Goal: Task Accomplishment & Management: Use online tool/utility

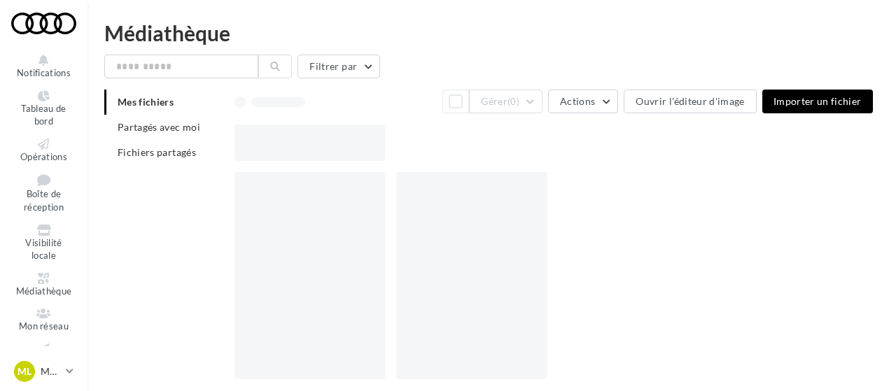
scroll to position [91, 0]
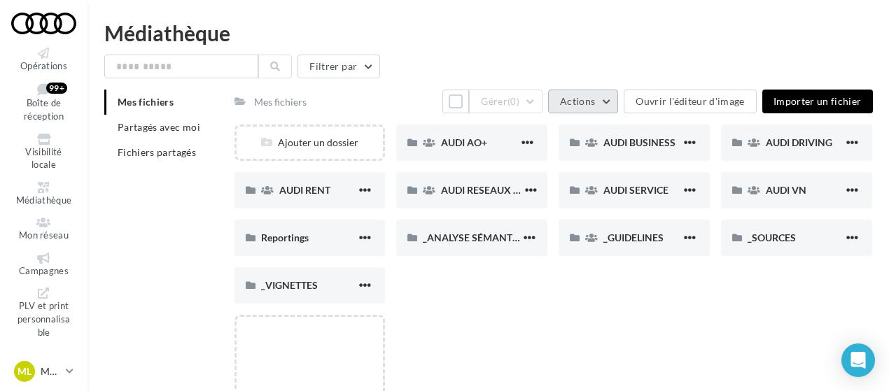
click at [601, 104] on button "Actions" at bounding box center [583, 102] width 70 height 24
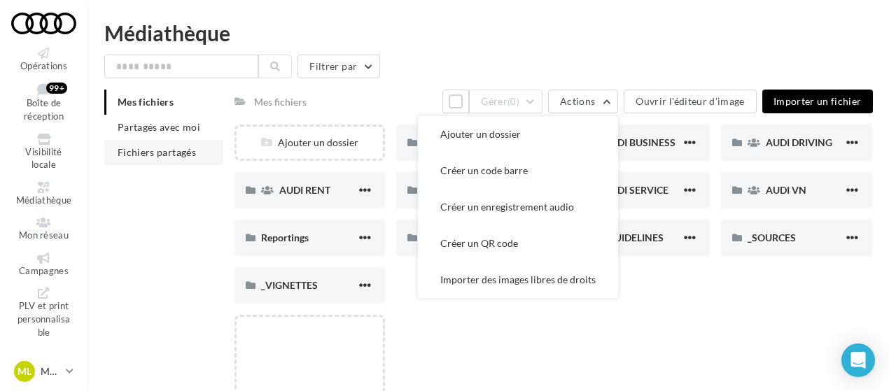
click at [153, 155] on span "Fichiers partagés" at bounding box center [157, 152] width 78 height 12
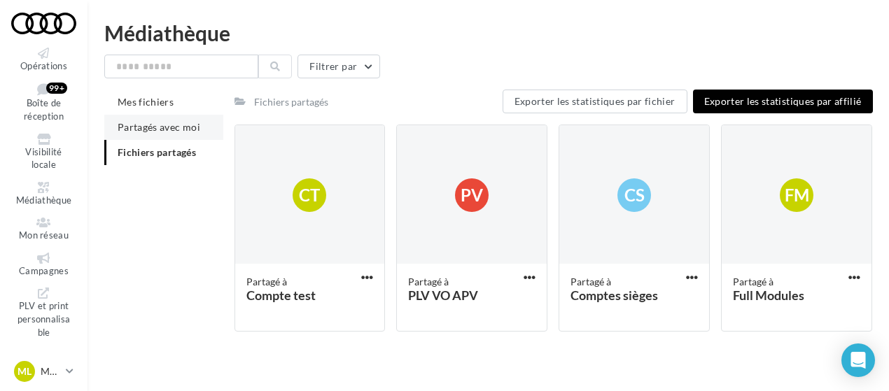
click at [154, 127] on span "Partagés avec moi" at bounding box center [159, 127] width 83 height 12
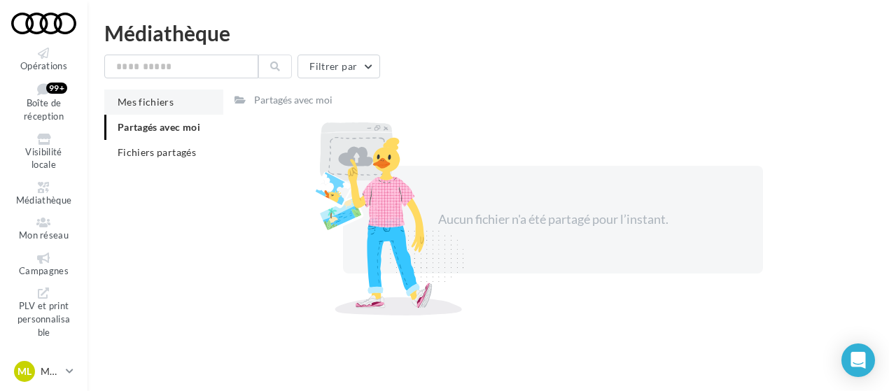
click at [147, 107] on span "Mes fichiers" at bounding box center [146, 102] width 56 height 12
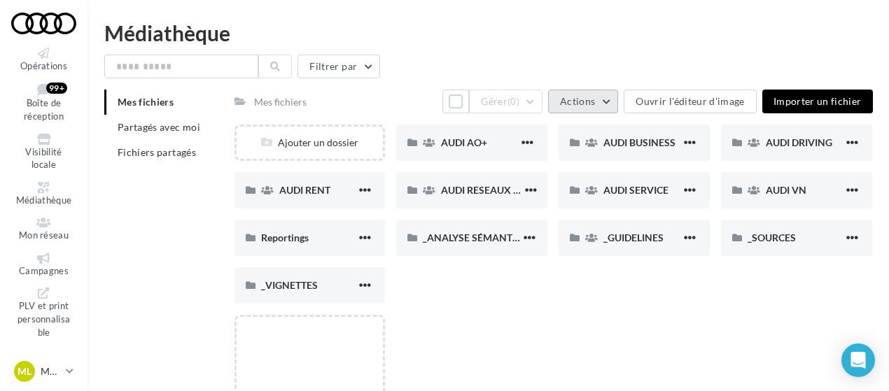
click at [602, 110] on button "Actions" at bounding box center [583, 102] width 70 height 24
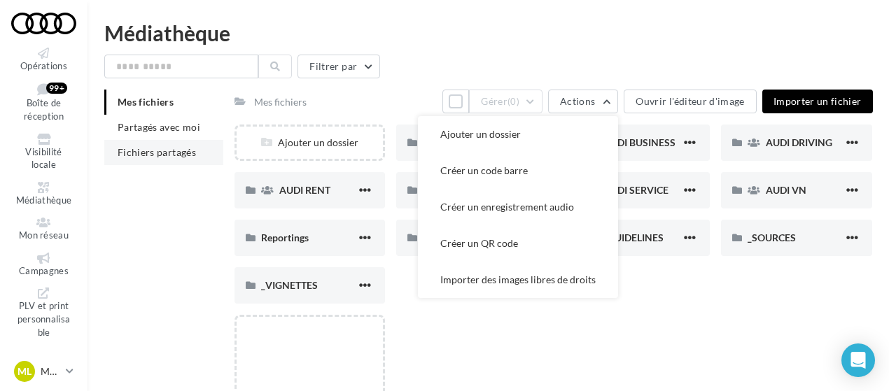
click at [148, 151] on span "Fichiers partagés" at bounding box center [157, 152] width 78 height 12
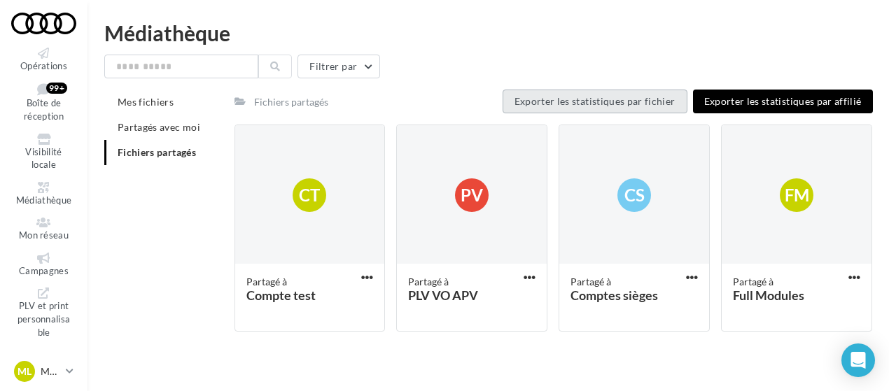
click at [595, 99] on span "Exporter les statistiques par fichier" at bounding box center [595, 101] width 161 height 12
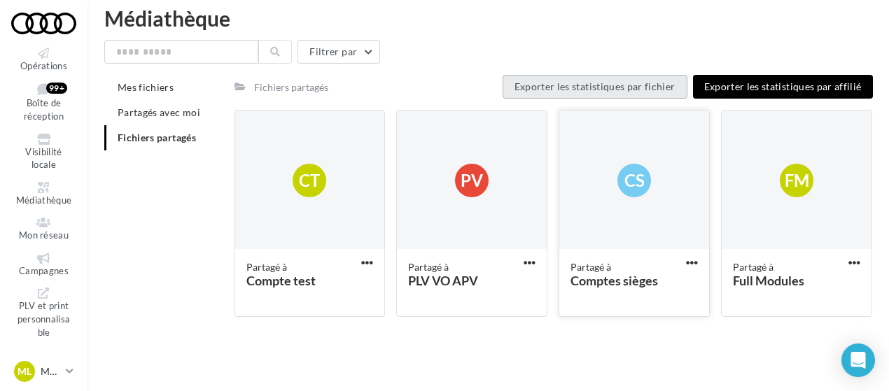
scroll to position [22, 0]
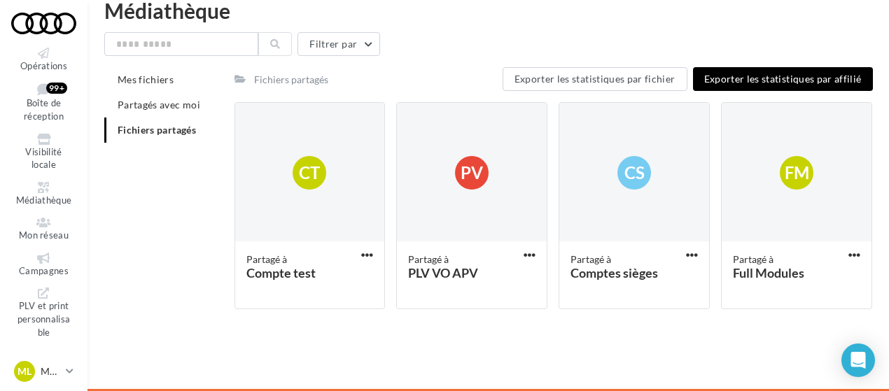
click at [505, 39] on div "Filtrer par" at bounding box center [488, 44] width 768 height 24
